Goal: Task Accomplishment & Management: Use online tool/utility

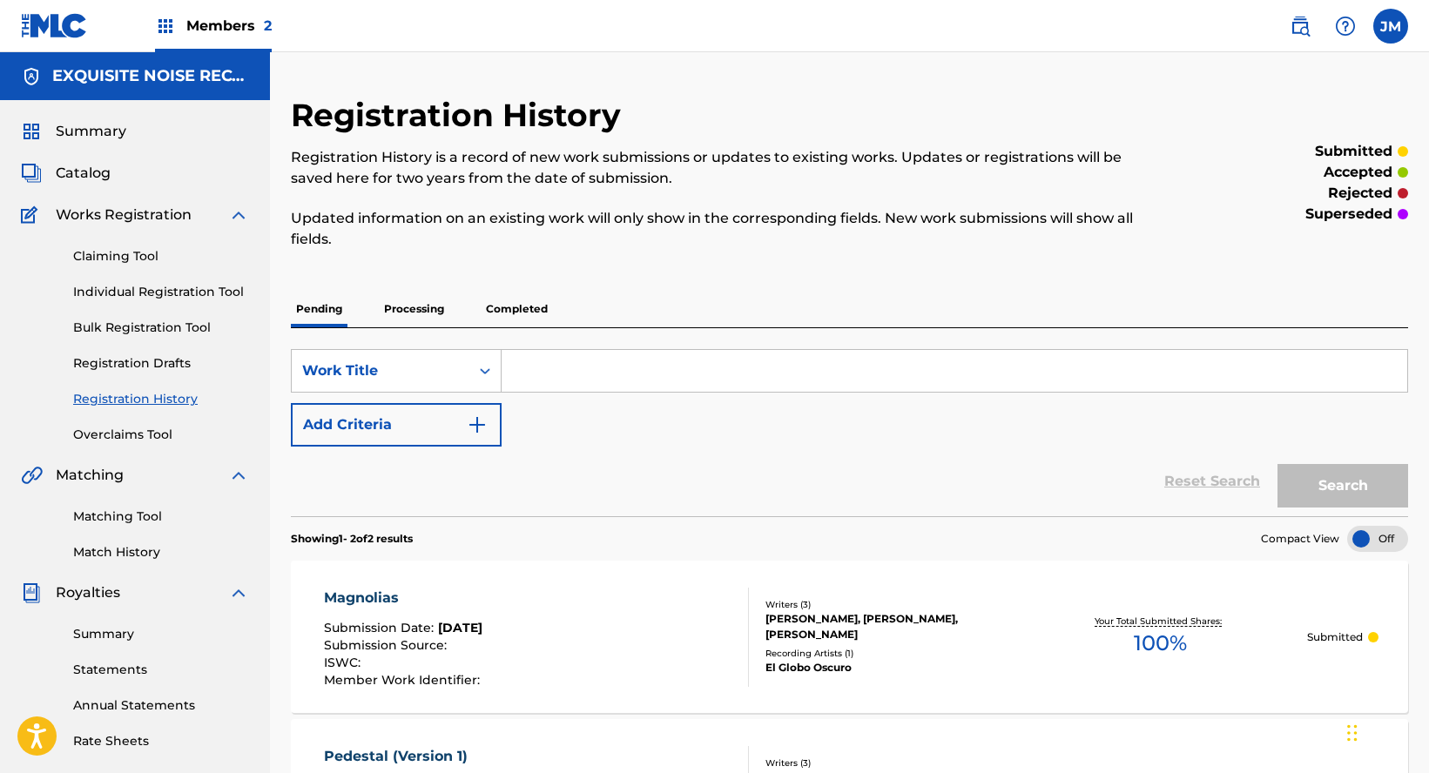
click at [164, 293] on link "Individual Registration Tool" at bounding box center [161, 292] width 176 height 18
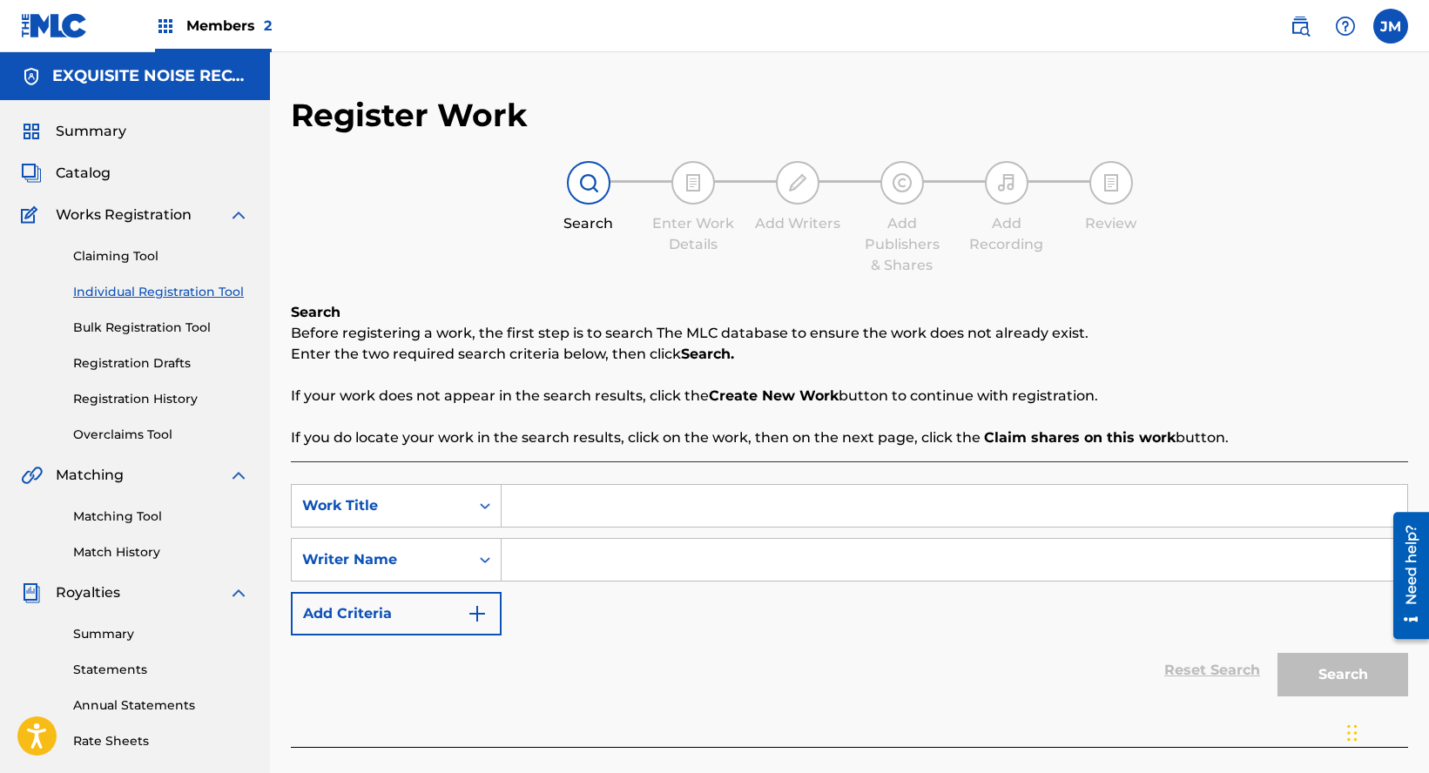
click at [565, 509] on input "Search Form" at bounding box center [955, 506] width 906 height 42
type input "a"
click at [548, 557] on input "Search Form" at bounding box center [955, 560] width 906 height 42
type input "a"
click at [1336, 678] on button "Search" at bounding box center [1343, 675] width 131 height 44
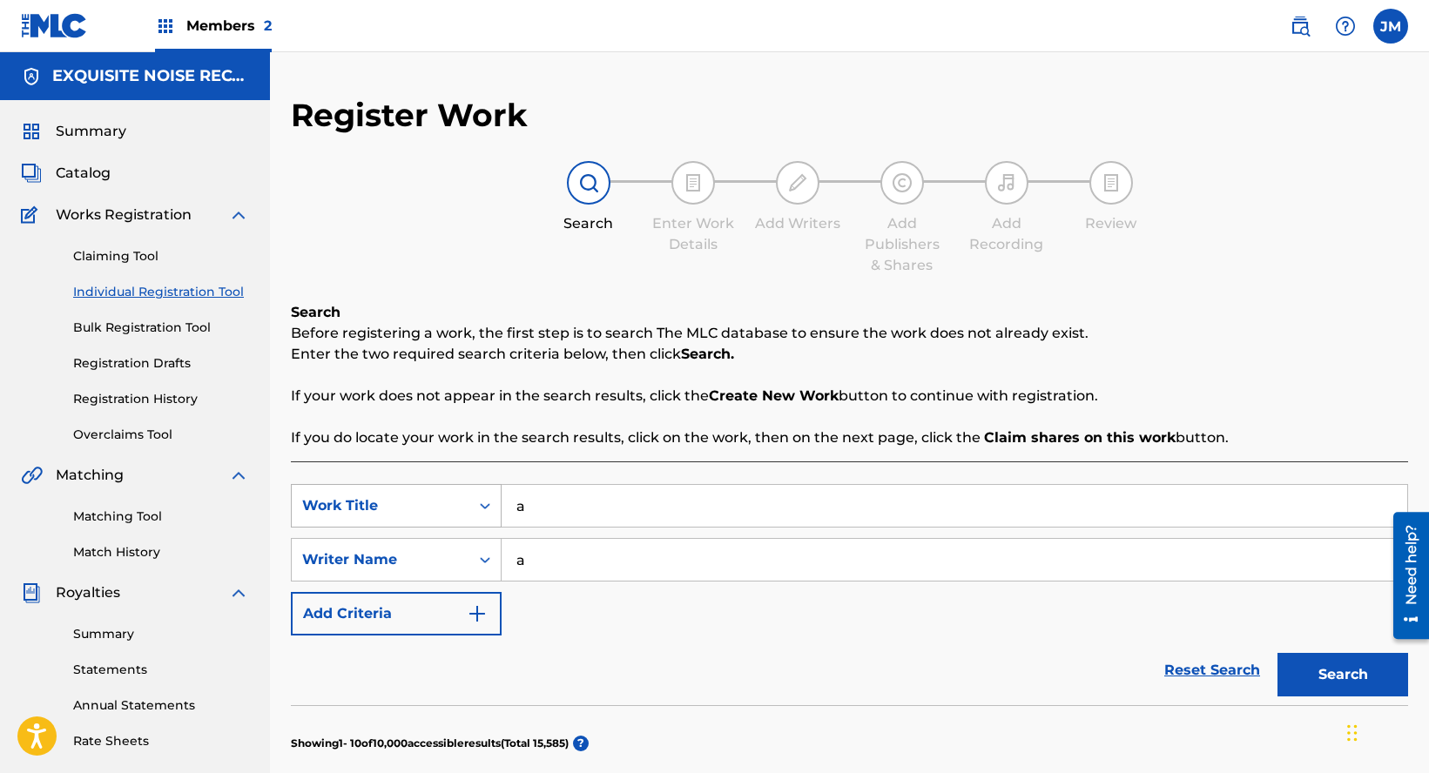
drag, startPoint x: 557, startPoint y: 504, endPoint x: 471, endPoint y: 503, distance: 85.4
click at [471, 503] on div "SearchWithCriteria8fb68af3-3388-4c04-80a2-3f65085596ad Work Title a" at bounding box center [849, 506] width 1117 height 44
paste input "La Peste"
type input "La Peste"
click at [571, 562] on input "a" at bounding box center [955, 560] width 906 height 42
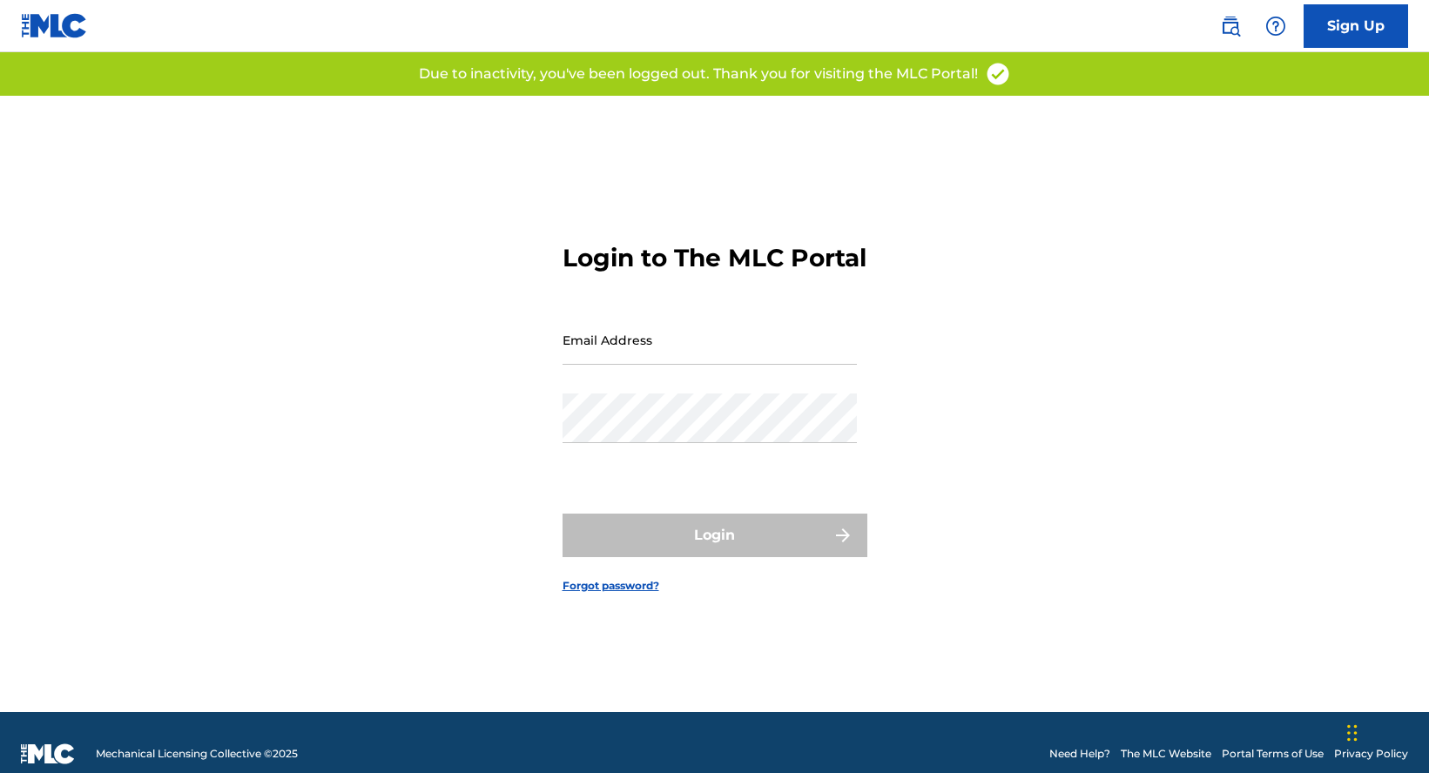
click at [646, 365] on input "Email Address" at bounding box center [710, 340] width 294 height 50
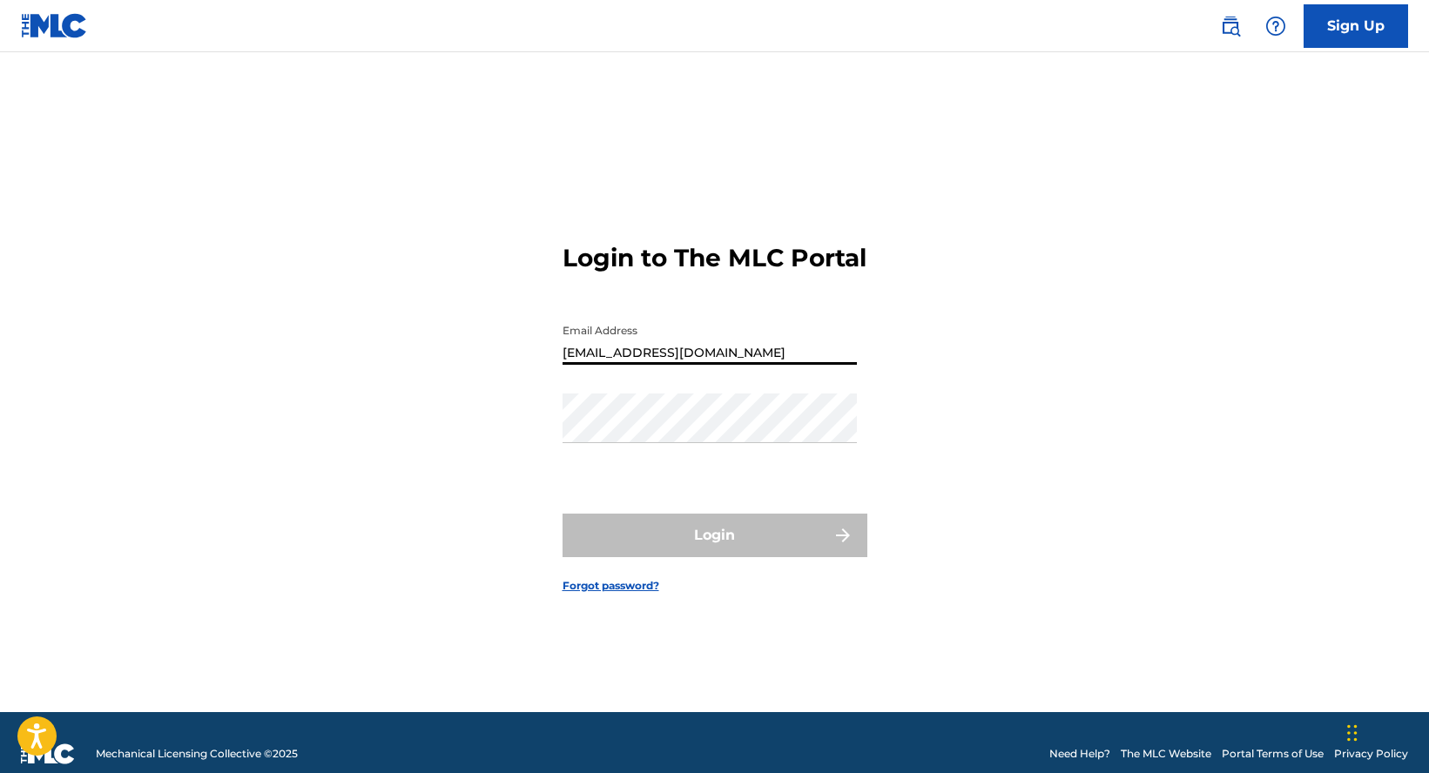
type input "[EMAIL_ADDRESS][DOMAIN_NAME]"
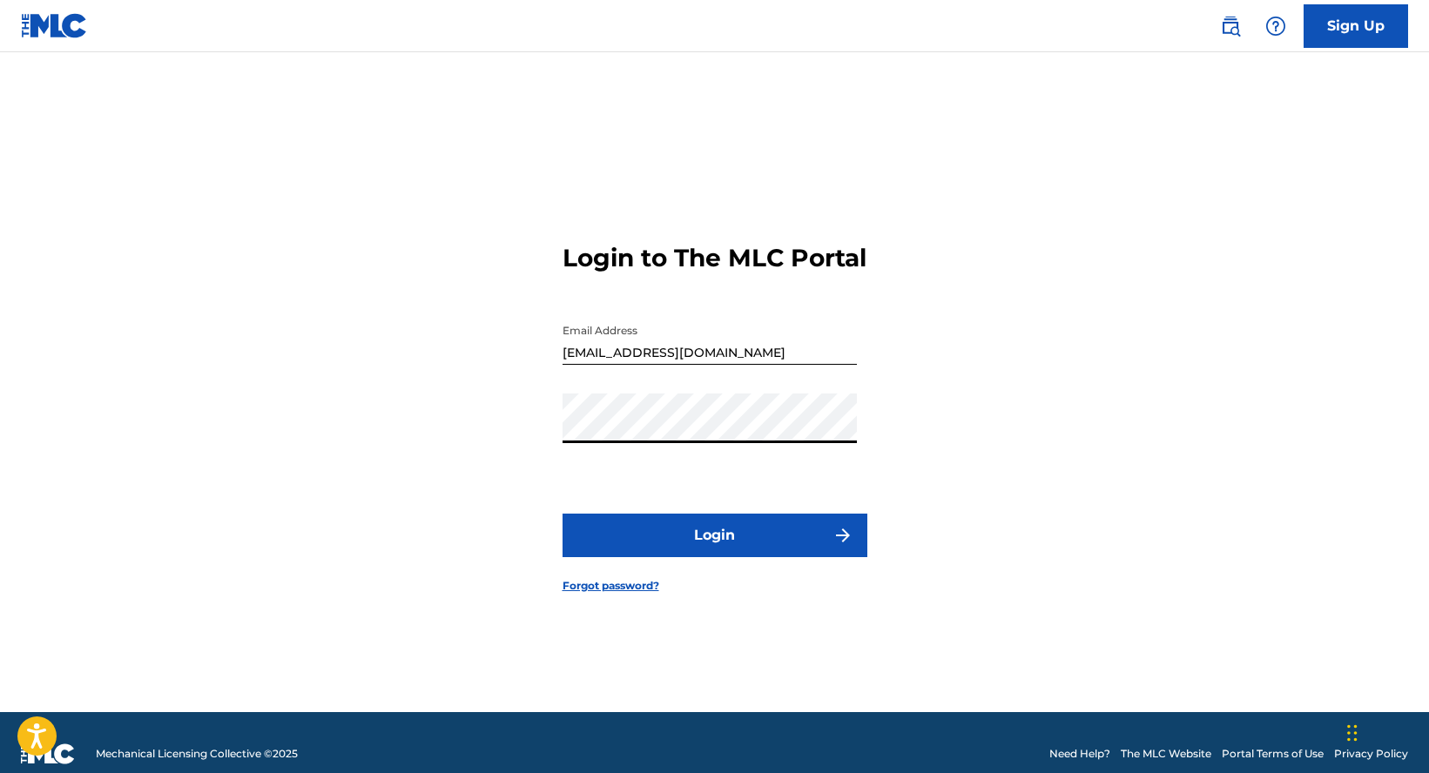
click at [563, 514] on button "Login" at bounding box center [715, 536] width 305 height 44
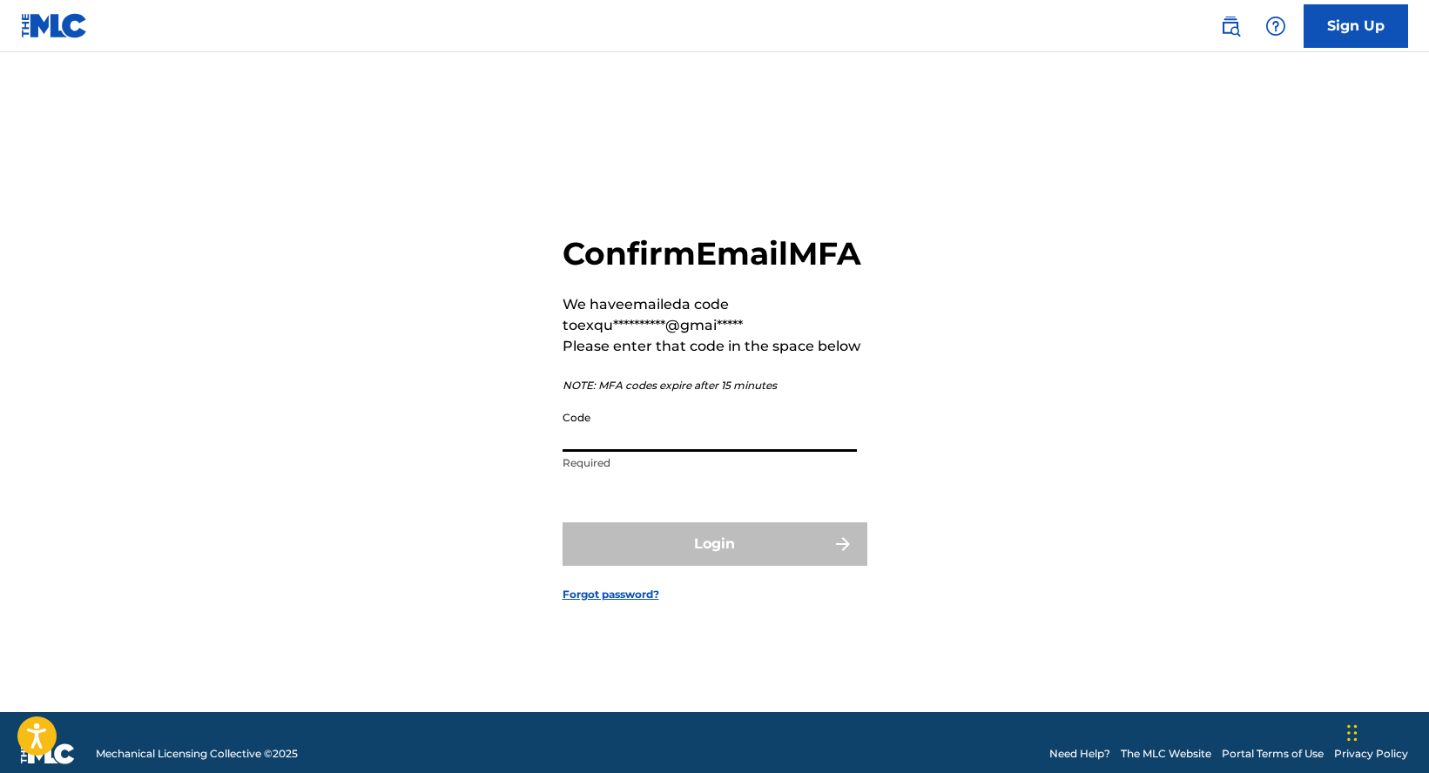
click at [722, 452] on input "Code" at bounding box center [710, 427] width 294 height 50
type input "."
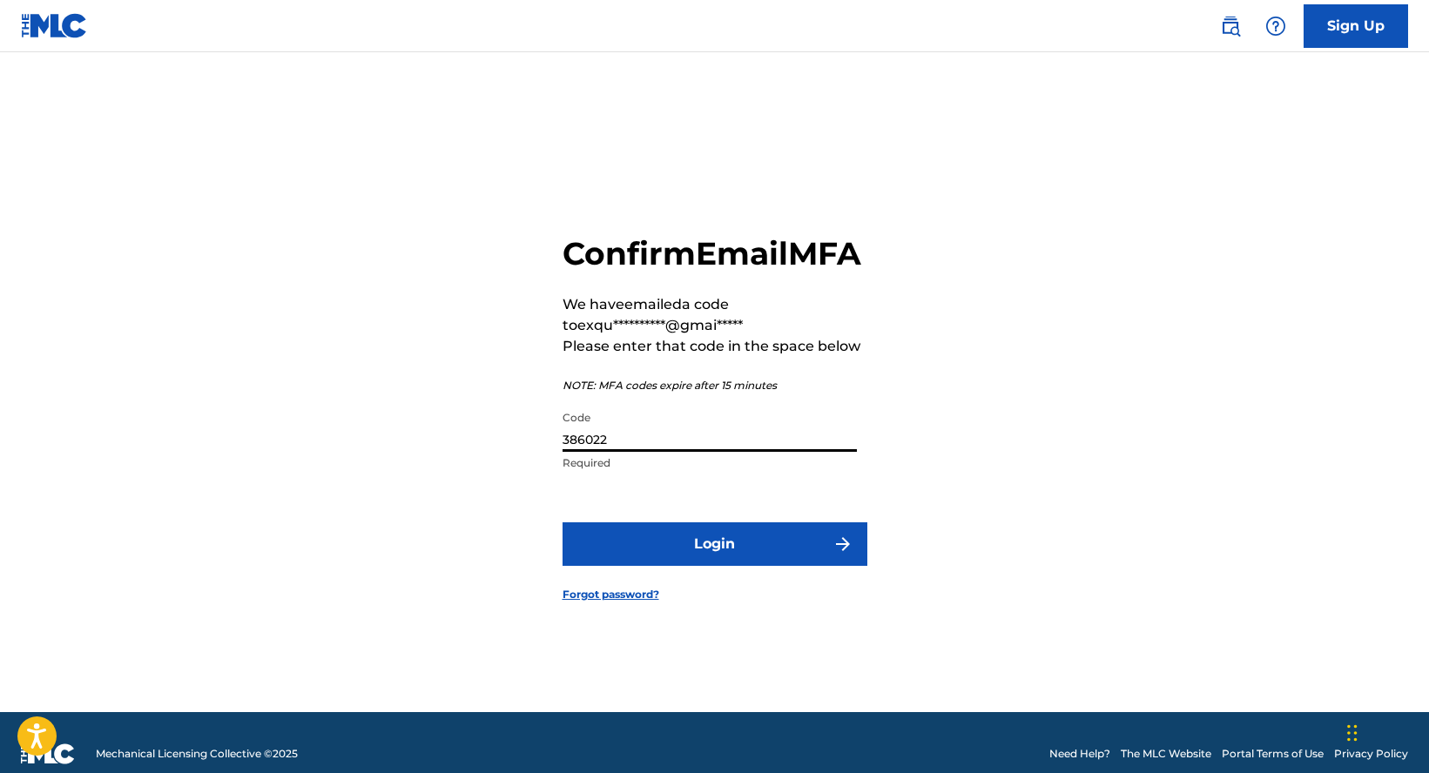
type input "386022"
click at [563, 523] on button "Login" at bounding box center [715, 545] width 305 height 44
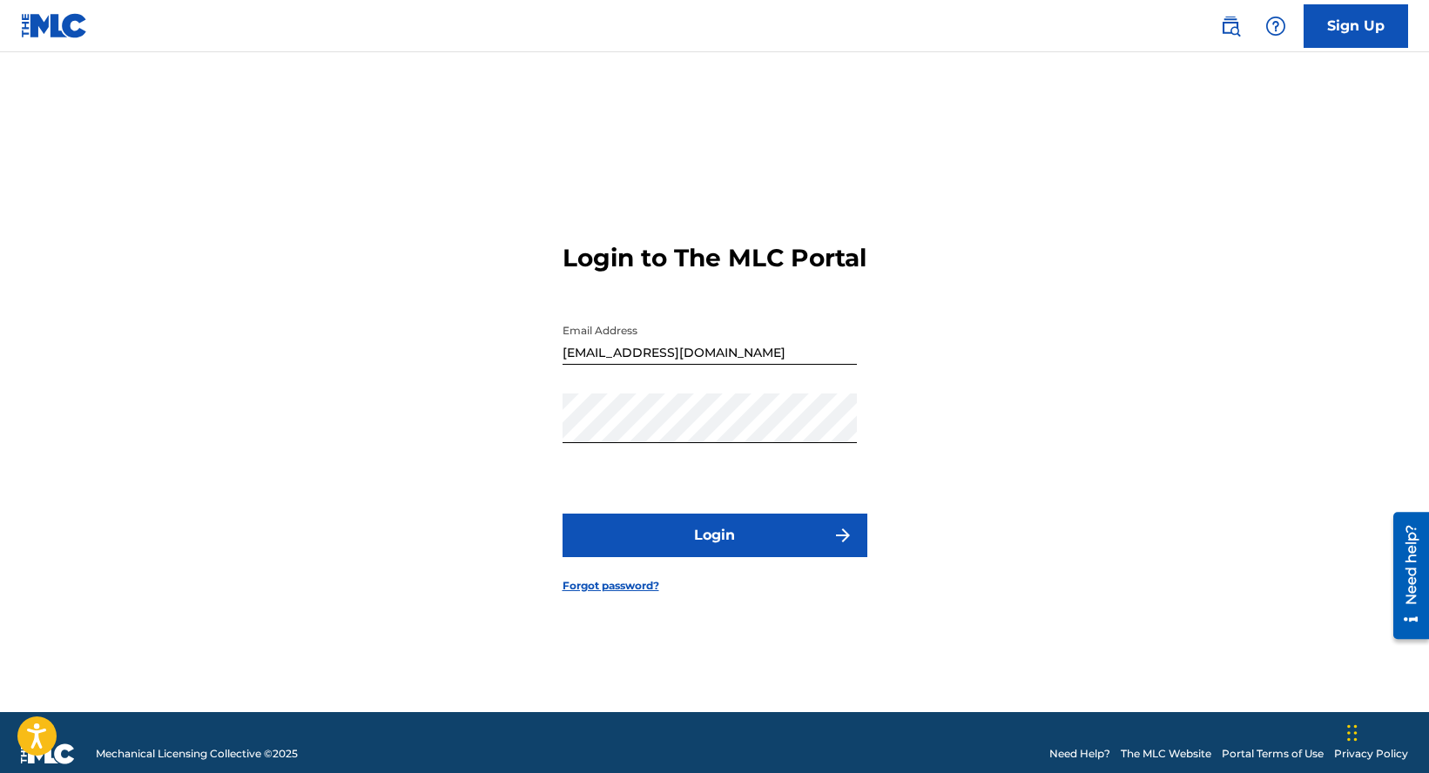
click at [702, 549] on button "Login" at bounding box center [715, 536] width 305 height 44
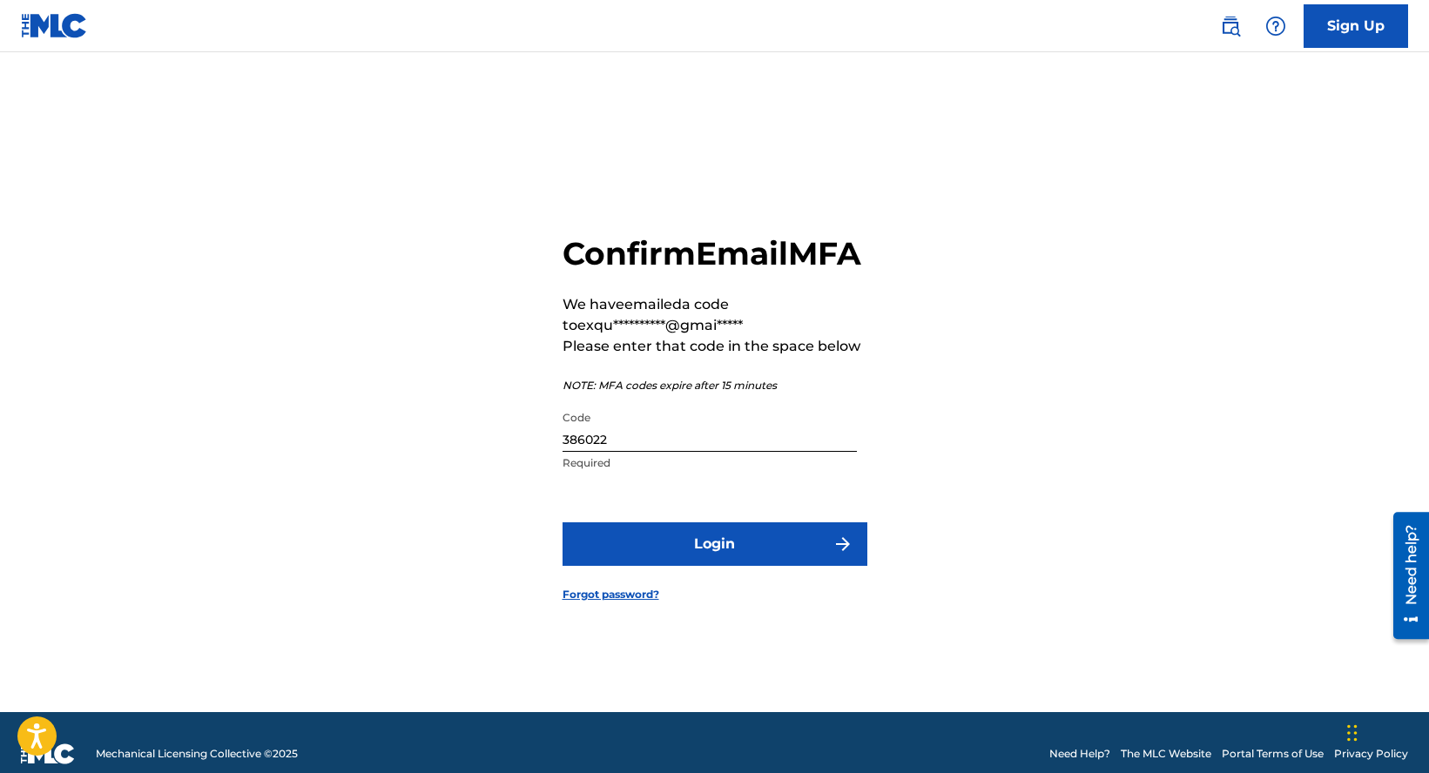
click at [630, 553] on button "Login" at bounding box center [715, 545] width 305 height 44
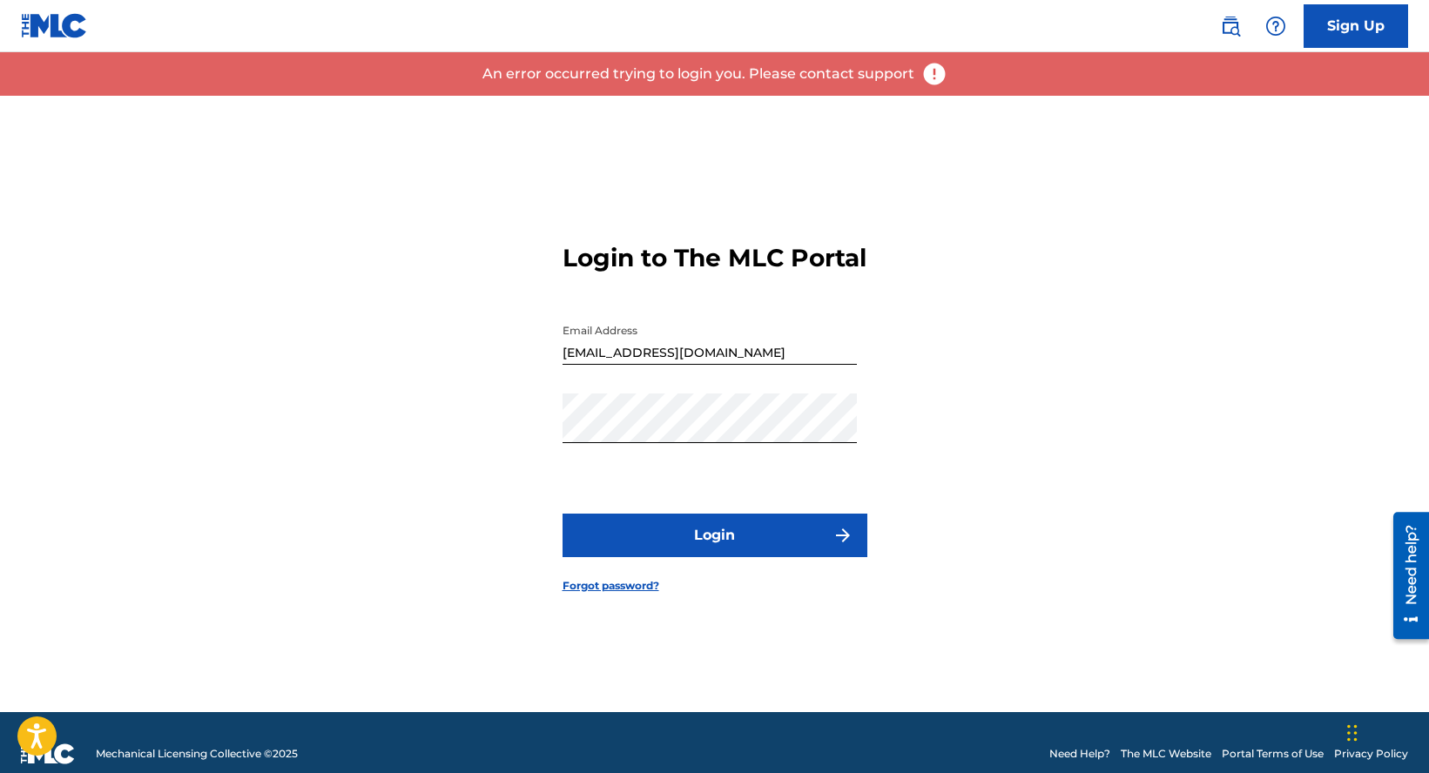
click at [739, 557] on button "Login" at bounding box center [715, 536] width 305 height 44
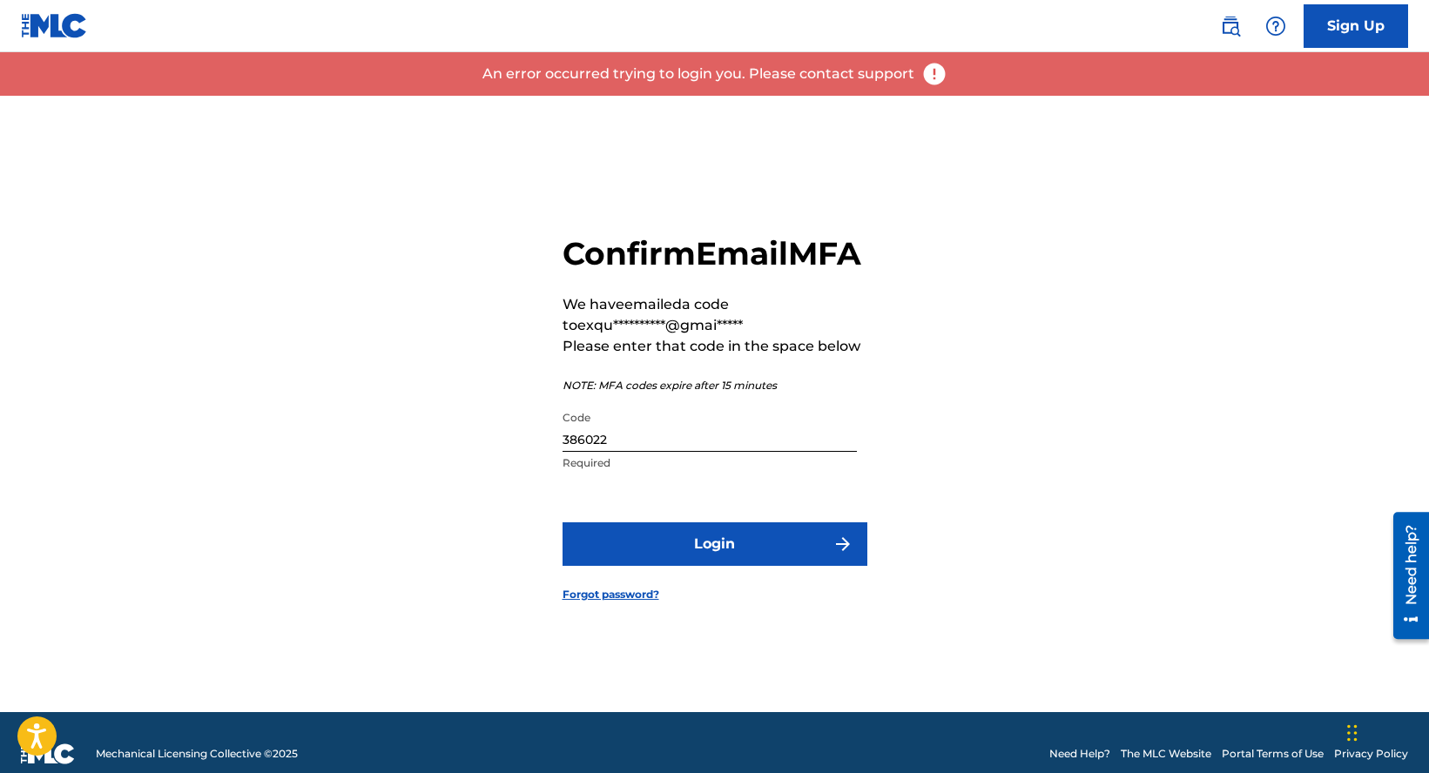
click at [739, 561] on button "Login" at bounding box center [715, 545] width 305 height 44
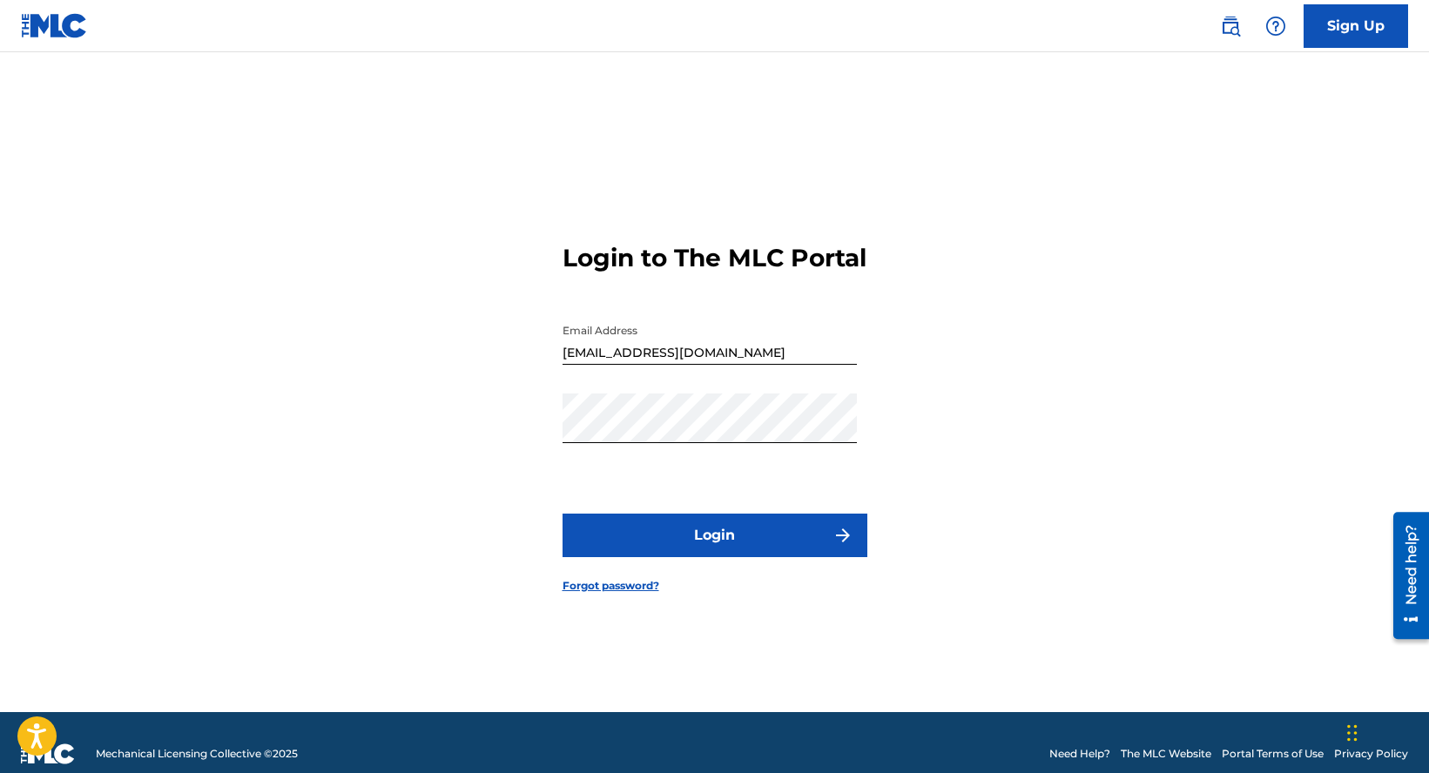
click at [705, 535] on button "Login" at bounding box center [715, 536] width 305 height 44
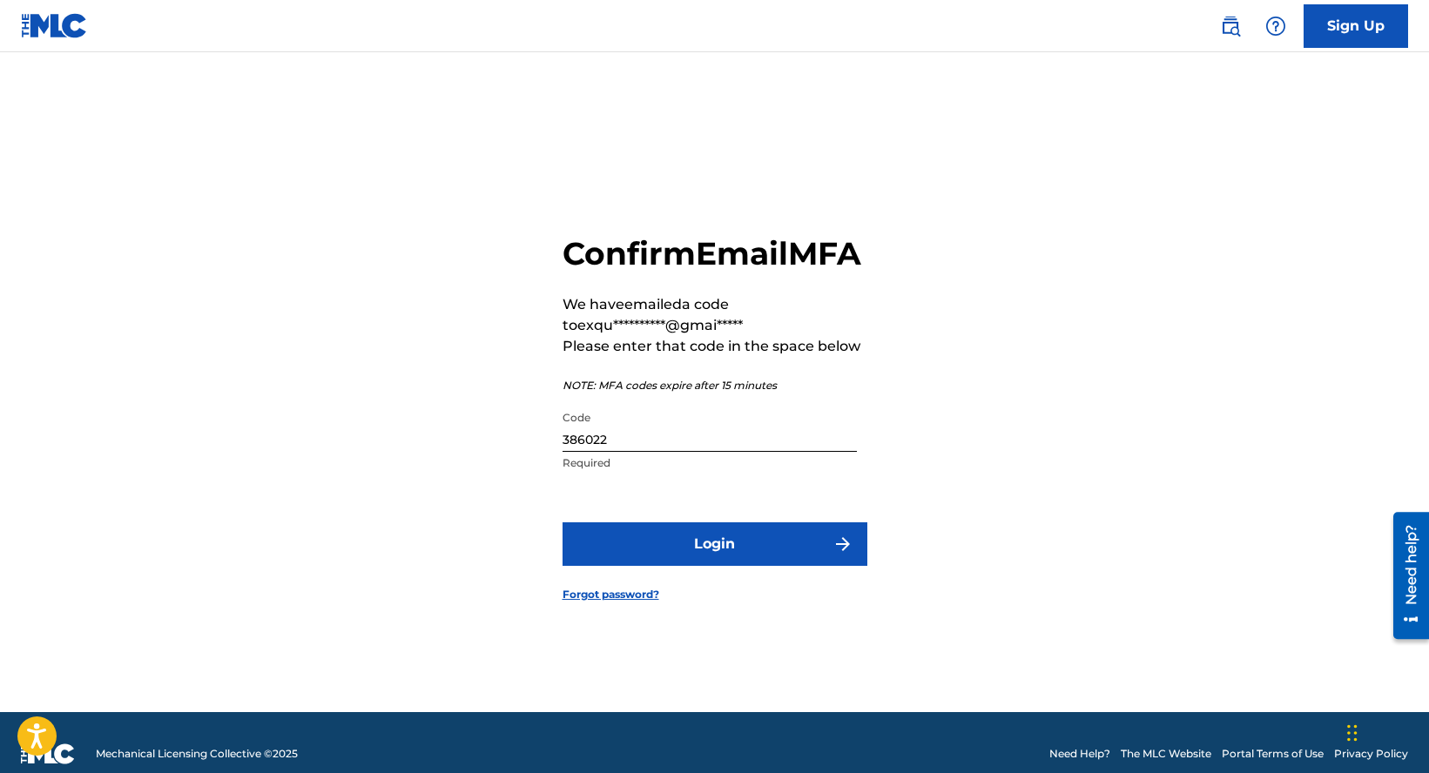
click at [709, 554] on button "Login" at bounding box center [715, 545] width 305 height 44
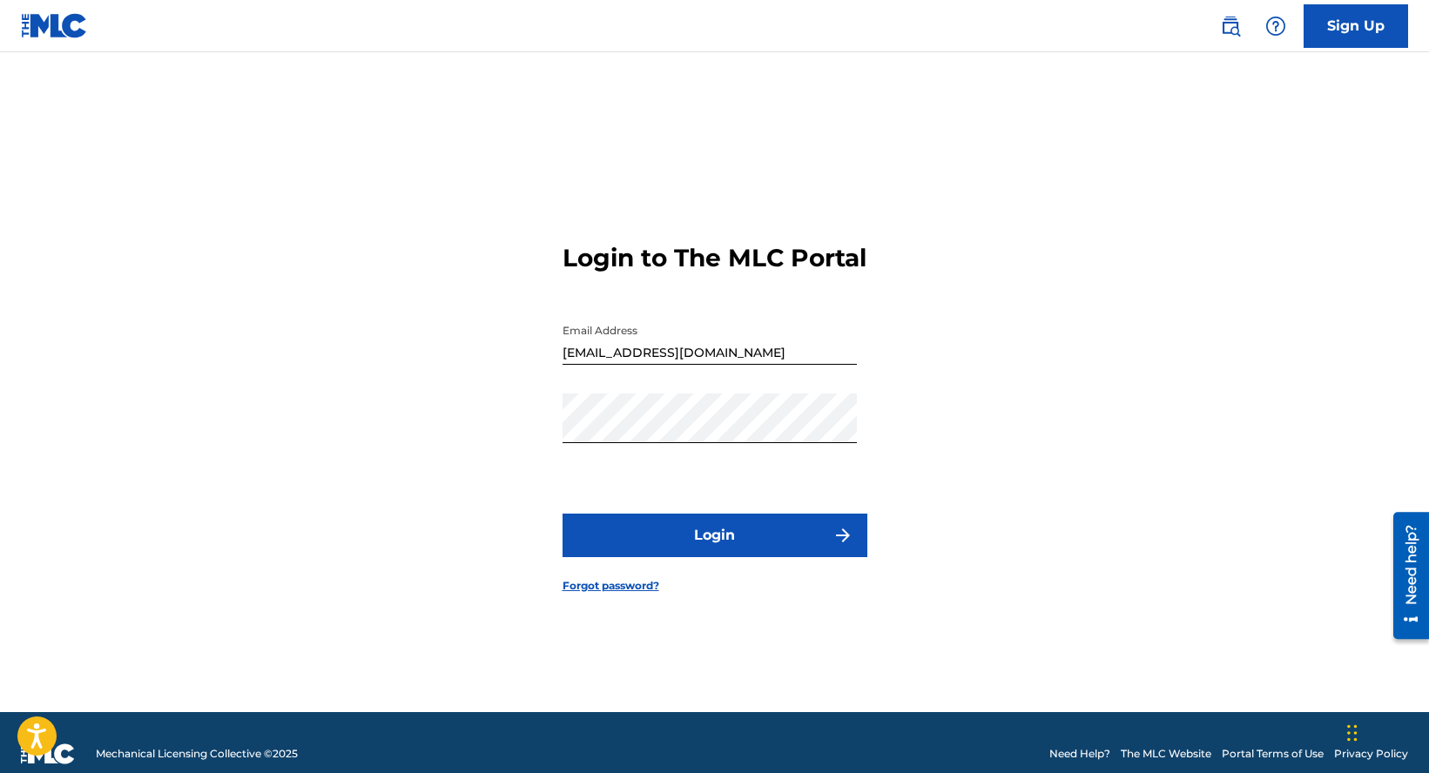
click at [732, 555] on button "Login" at bounding box center [715, 536] width 305 height 44
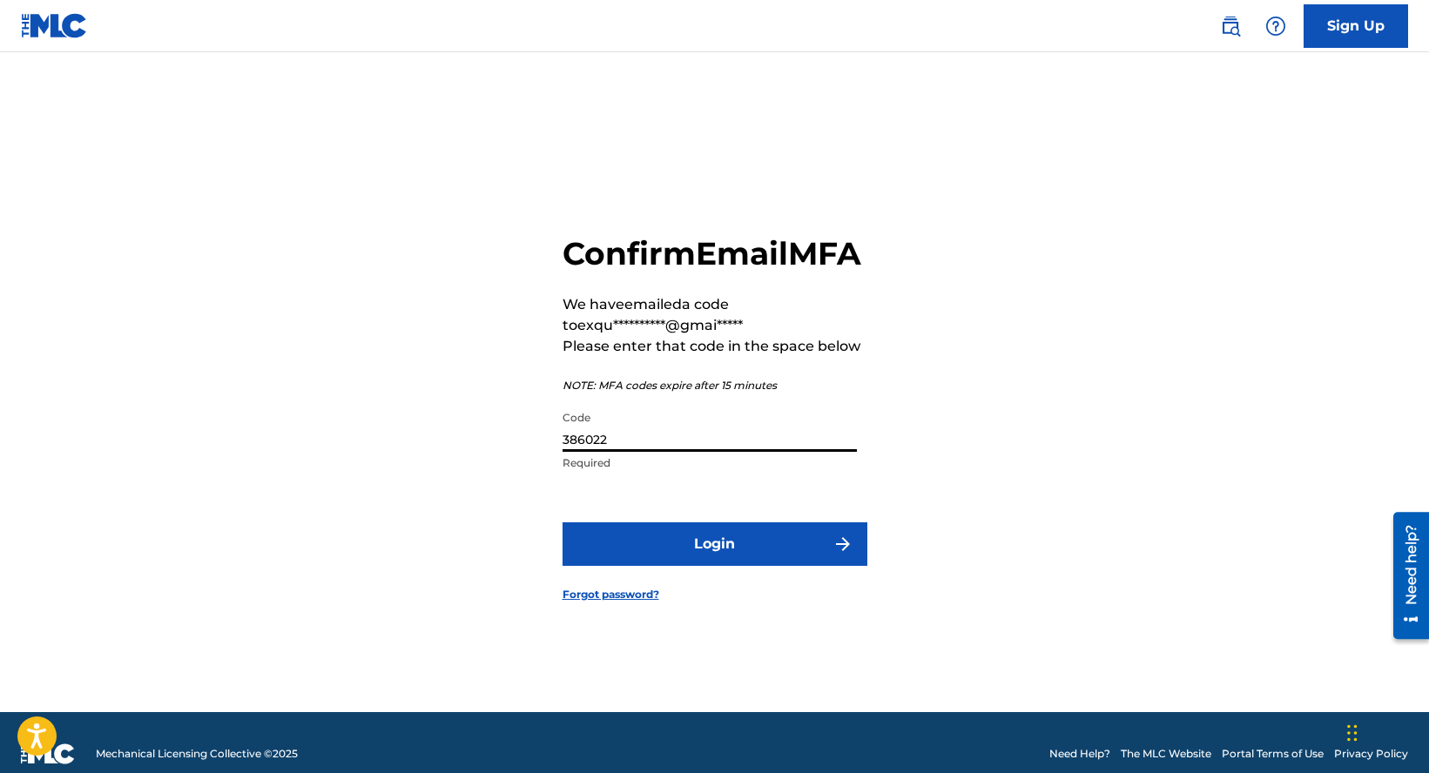
drag, startPoint x: 637, startPoint y: 466, endPoint x: 496, endPoint y: 446, distance: 141.6
click at [496, 446] on div "**********" at bounding box center [714, 404] width 1219 height 617
type input "625851"
click at [563, 523] on button "Login" at bounding box center [715, 545] width 305 height 44
